Goal: Complete application form

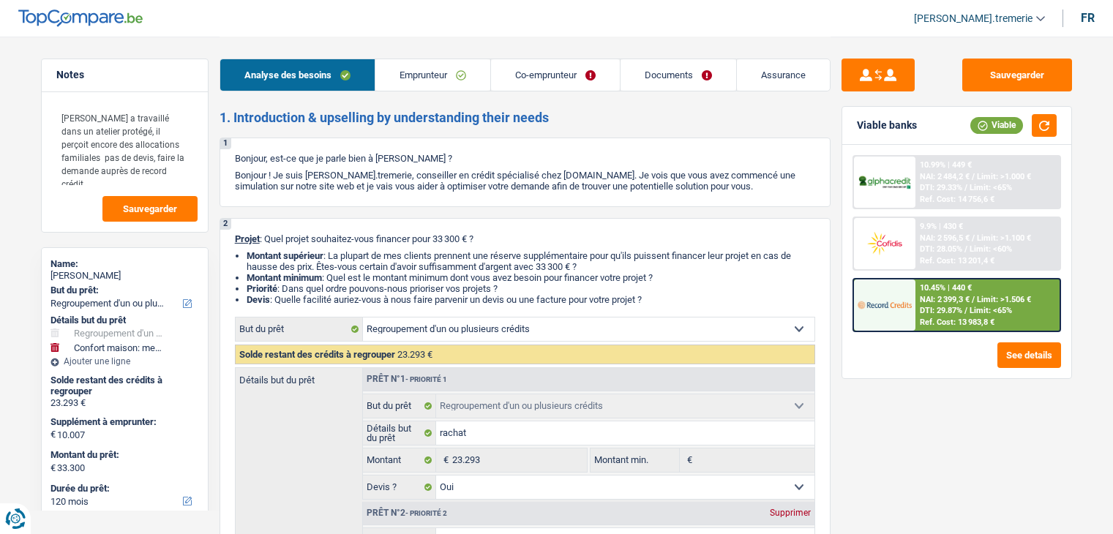
select select "refinancing"
select select "household"
select select "120"
select select "refinancing"
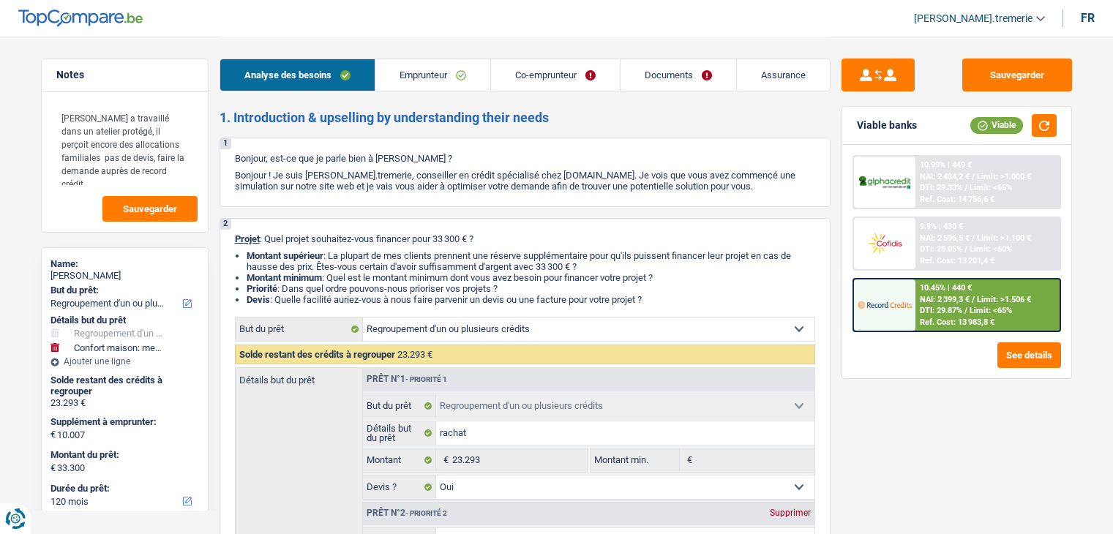
select select "refinancing"
select select "yes"
select select "household"
select select "false"
select select "120"
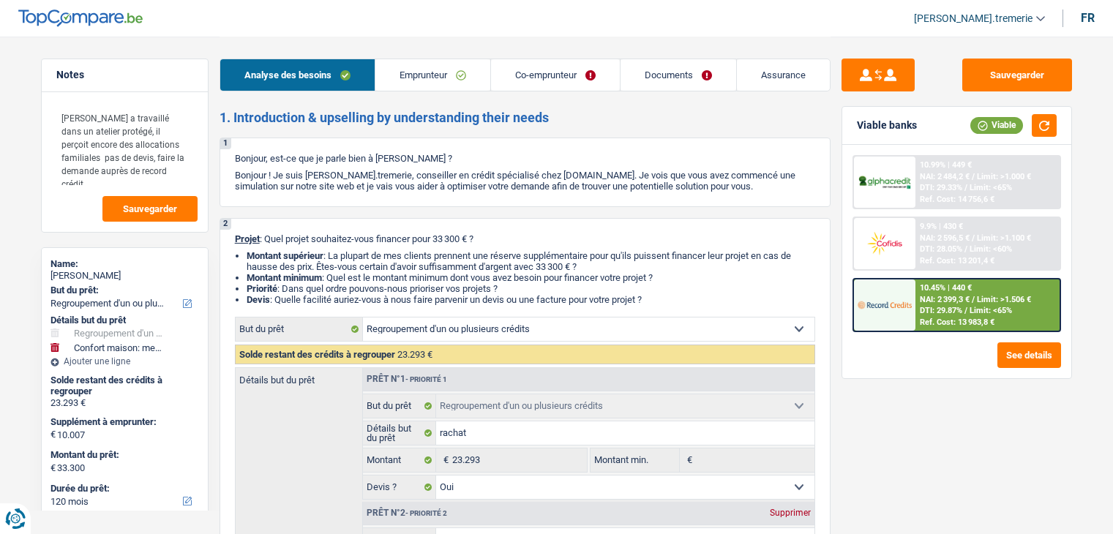
select select "retired"
select select "pension"
select select "familyAllowances"
select select "pension"
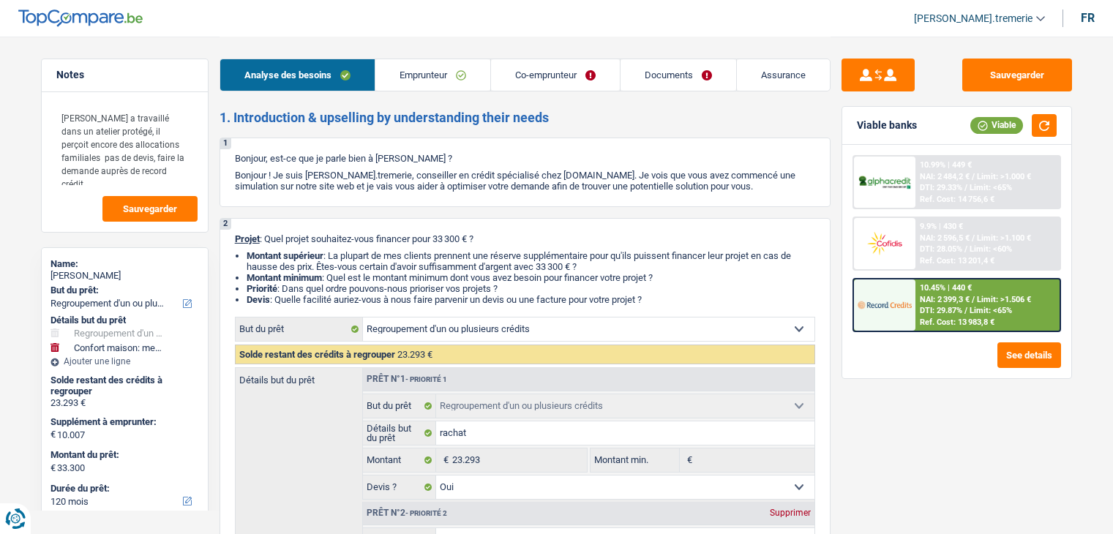
select select "ownerWithoutMortgage"
select select "carLoan"
select select "60"
select select "personalLoan"
select select "other"
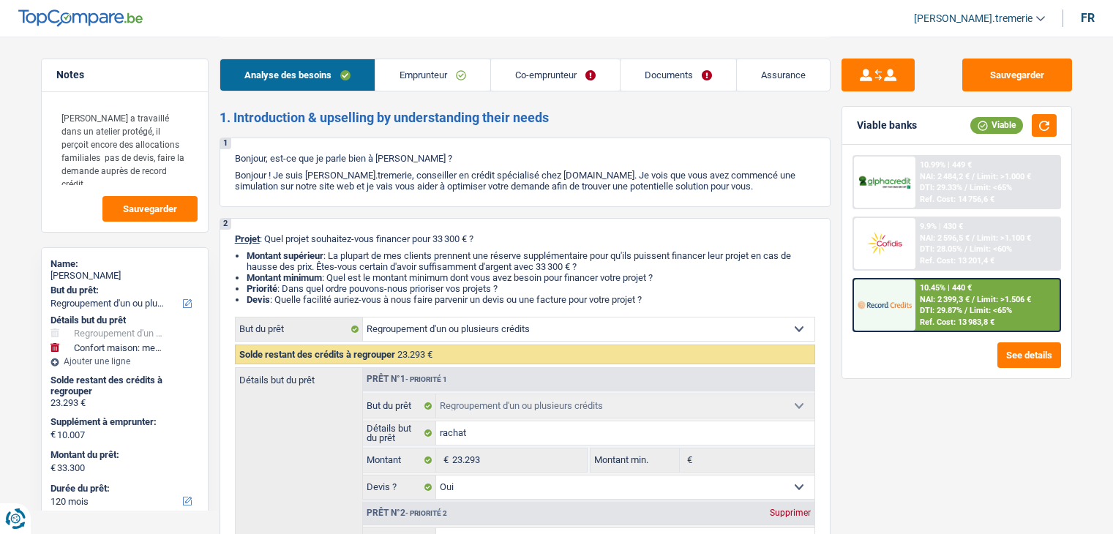
select select "48"
select select "personalLoan"
select select "other"
select select "84"
select select "refinancing"
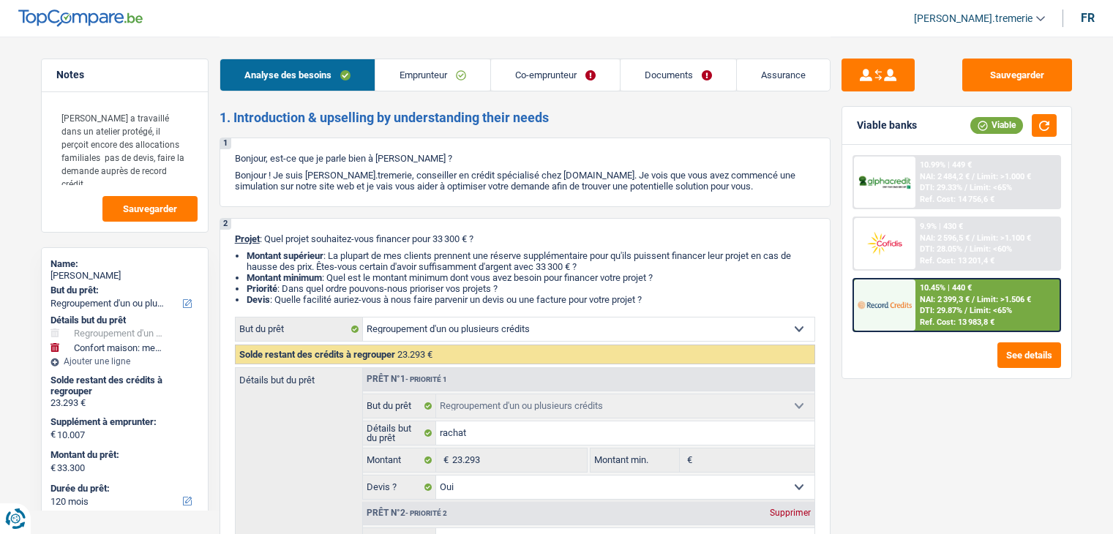
select select "refinancing"
select select "yes"
select select "household"
select select "false"
select select "120"
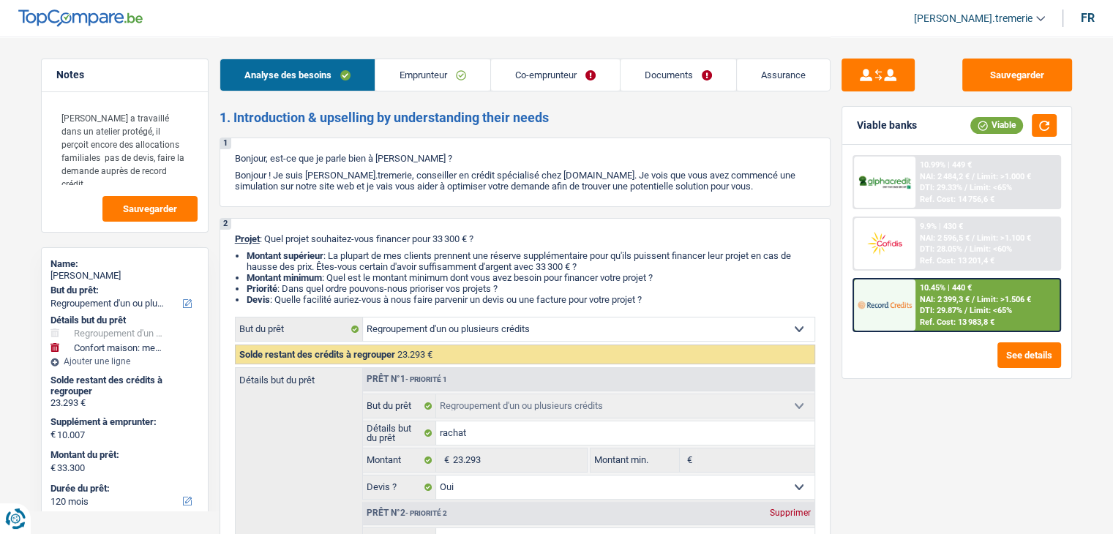
click at [933, 313] on span "DTI: 29.87%" at bounding box center [941, 311] width 42 height 10
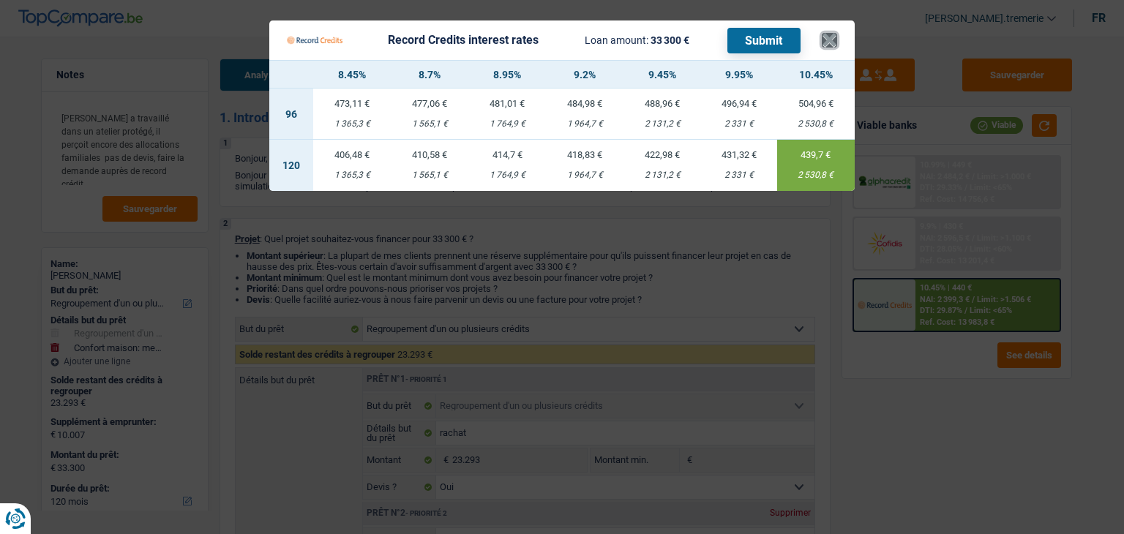
click at [833, 36] on button "×" at bounding box center [829, 40] width 15 height 15
